Goal: Task Accomplishment & Management: Use online tool/utility

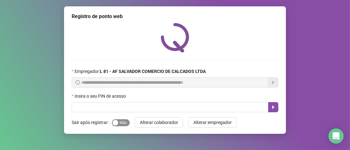
click at [113, 123] on div "button" at bounding box center [116, 123] width 6 height 6
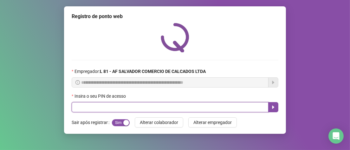
click at [112, 106] on input "text" at bounding box center [170, 107] width 197 height 10
type input "*****"
click at [274, 107] on icon "caret-right" at bounding box center [273, 107] width 5 height 5
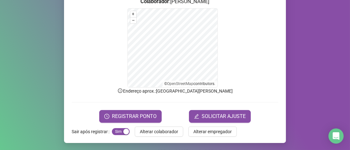
scroll to position [95, 0]
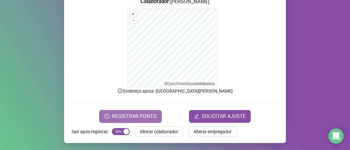
click at [139, 116] on span "REGISTRAR PONTO" at bounding box center [134, 117] width 45 height 8
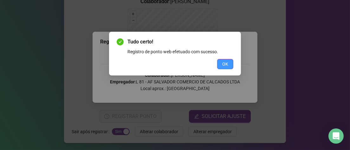
click at [220, 63] on button "OK" at bounding box center [225, 64] width 16 height 10
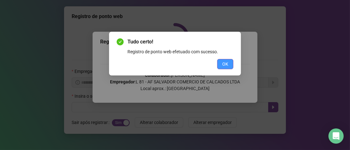
scroll to position [0, 0]
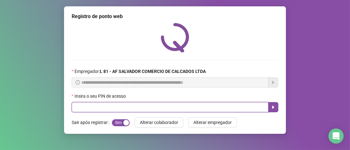
click at [107, 106] on input "text" at bounding box center [170, 107] width 197 height 10
type input "*****"
click at [271, 106] on icon "caret-right" at bounding box center [273, 107] width 5 height 5
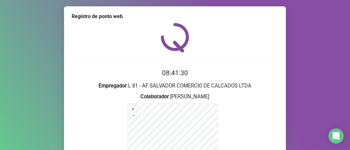
scroll to position [63, 0]
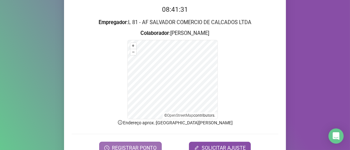
click at [152, 145] on span "REGISTRAR PONTO" at bounding box center [134, 148] width 45 height 8
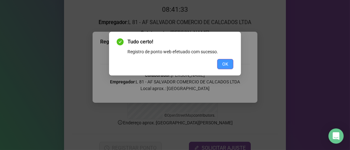
click at [228, 63] on span "OK" at bounding box center [225, 64] width 6 height 7
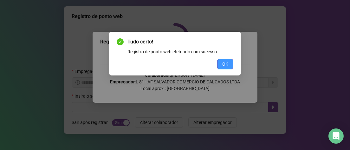
scroll to position [0, 0]
